Goal: Information Seeking & Learning: Learn about a topic

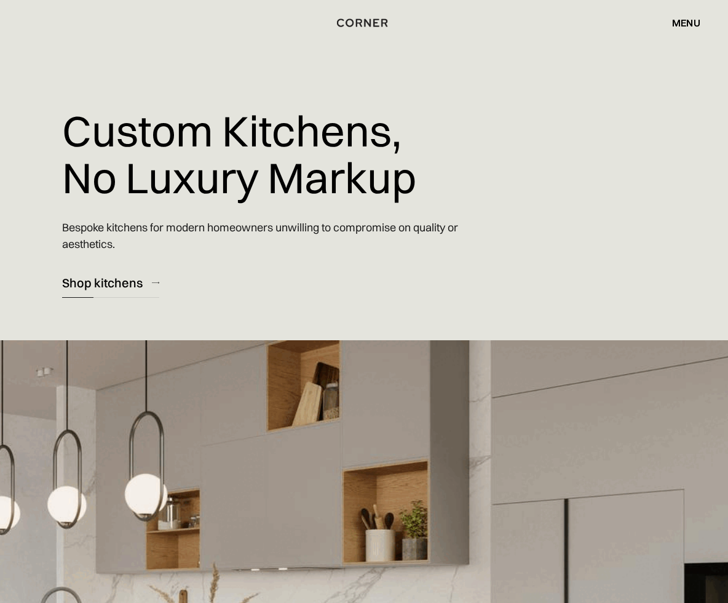
click at [90, 277] on div "Shop kitchens" at bounding box center [102, 282] width 81 height 17
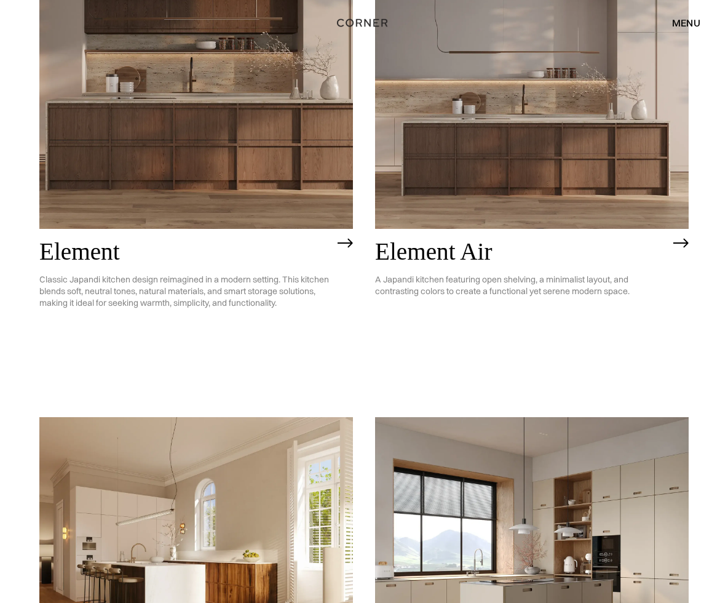
scroll to position [1071, 0]
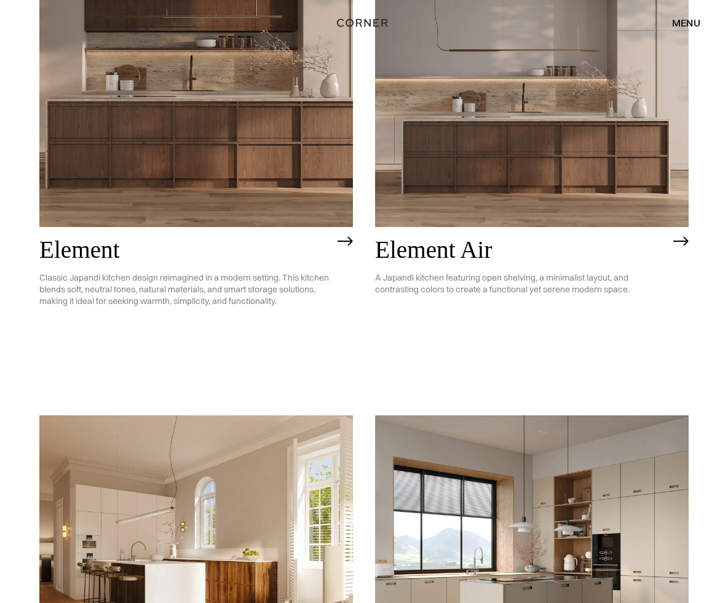
click at [230, 127] on img at bounding box center [196, 101] width 314 height 251
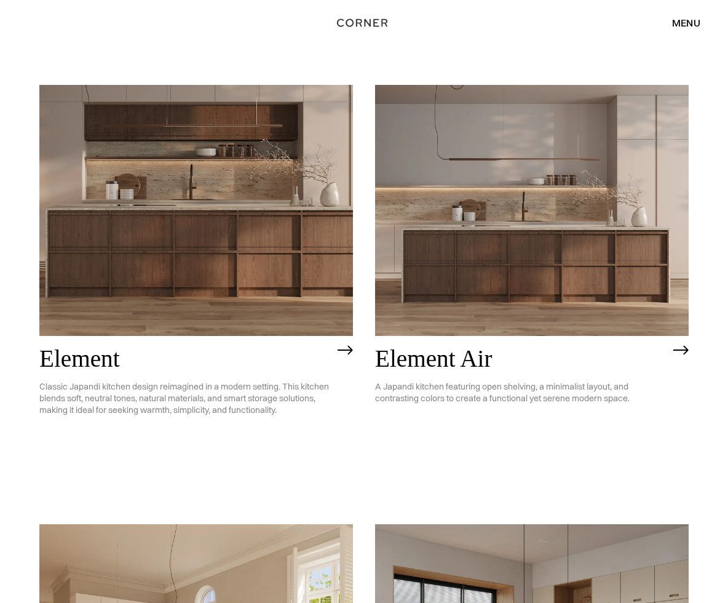
scroll to position [959, 0]
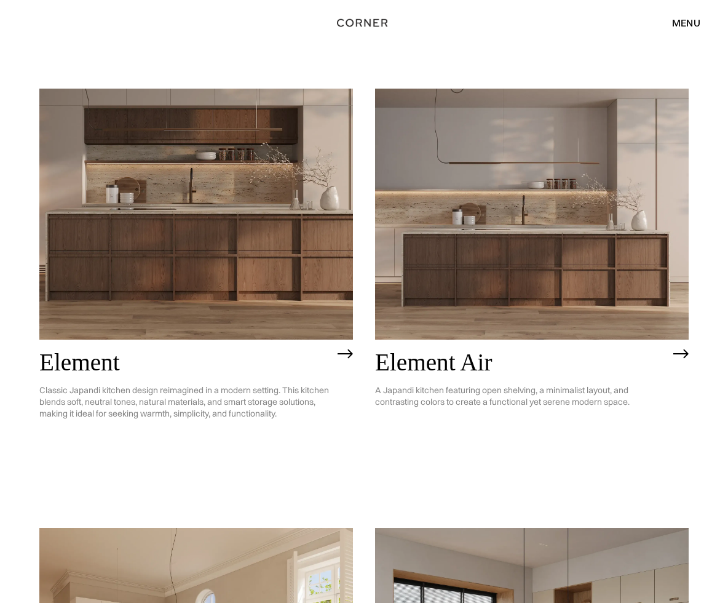
click at [324, 198] on img at bounding box center [196, 214] width 314 height 251
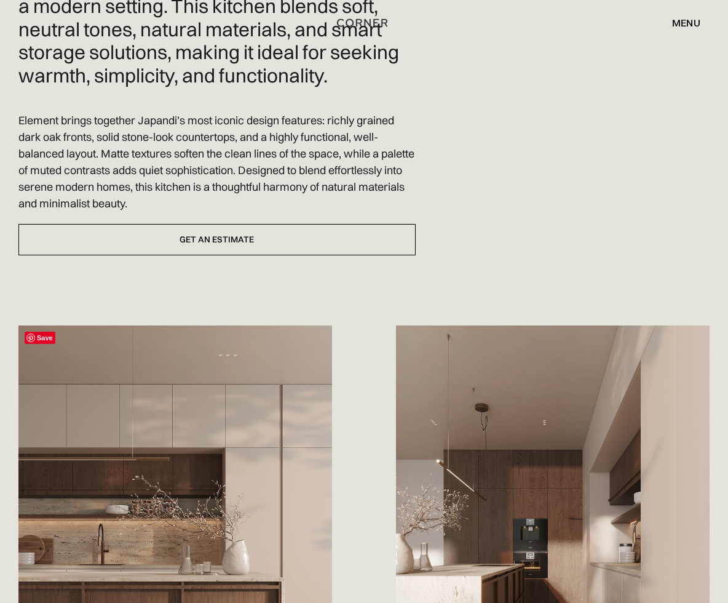
scroll to position [412, 0]
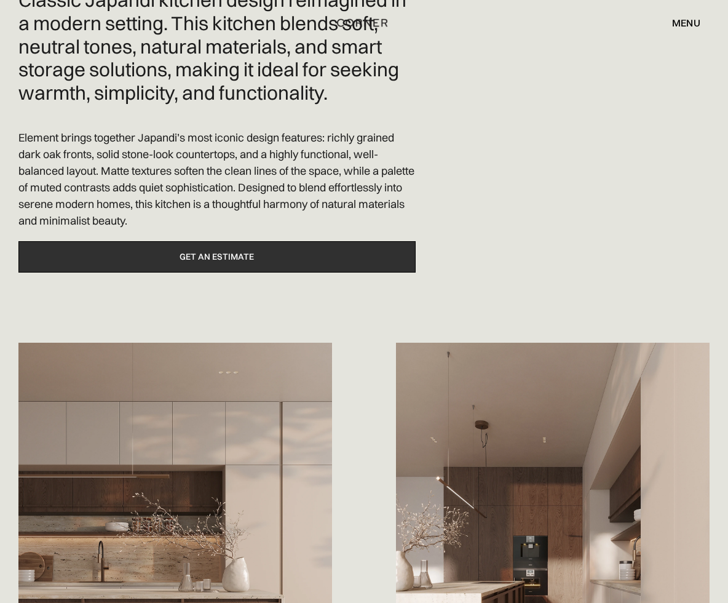
click at [230, 249] on link "Get an estimate" at bounding box center [216, 256] width 397 height 31
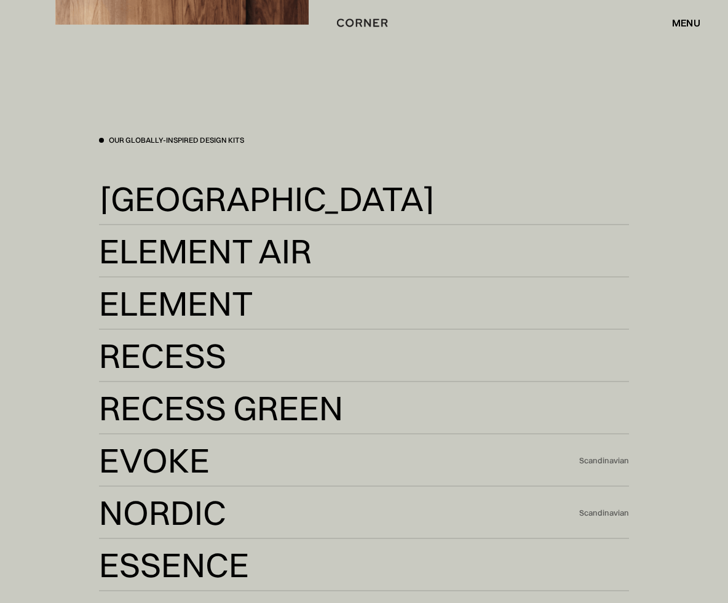
scroll to position [2518, 0]
